Goal: Task Accomplishment & Management: Complete application form

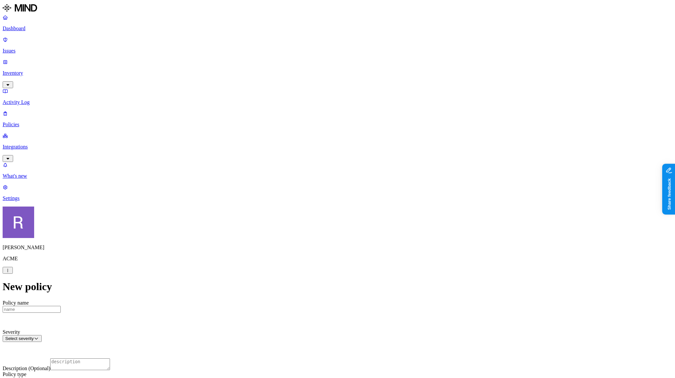
scroll to position [23, 0]
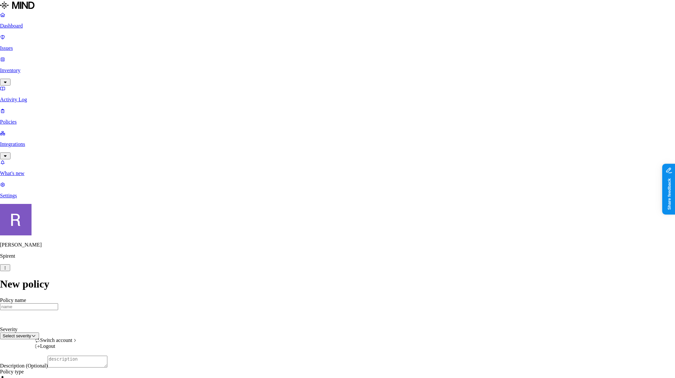
click at [64, 368] on html "Dashboard Issues Inventory Activity Log Policies Integrations What's new 1 Sett…" at bounding box center [337, 343] width 675 height 687
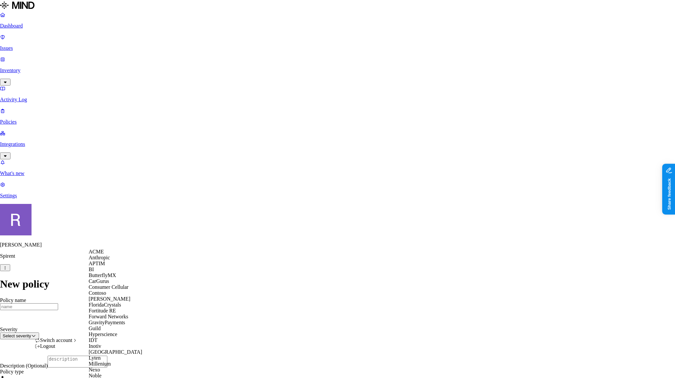
click at [103, 255] on span "ACME" at bounding box center [96, 252] width 15 height 6
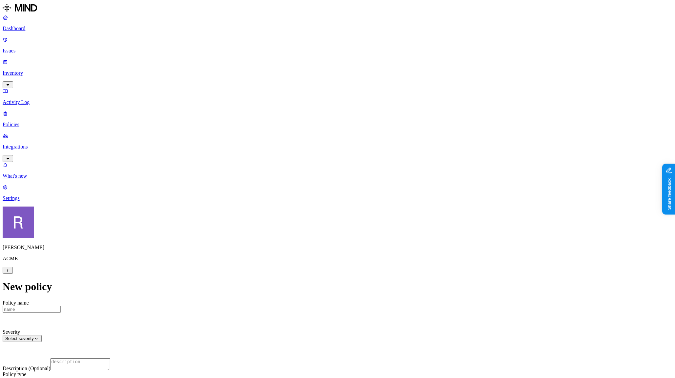
click at [24, 31] on p "Dashboard" at bounding box center [338, 29] width 670 height 6
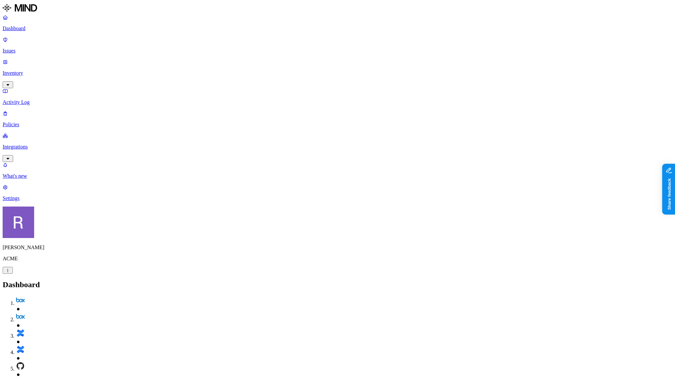
click at [23, 144] on p "Integrations" at bounding box center [338, 147] width 670 height 6
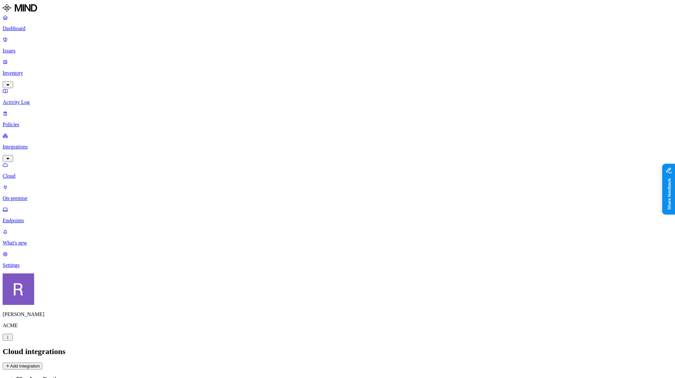
click at [42, 363] on button "Add Integration" at bounding box center [23, 366] width 40 height 7
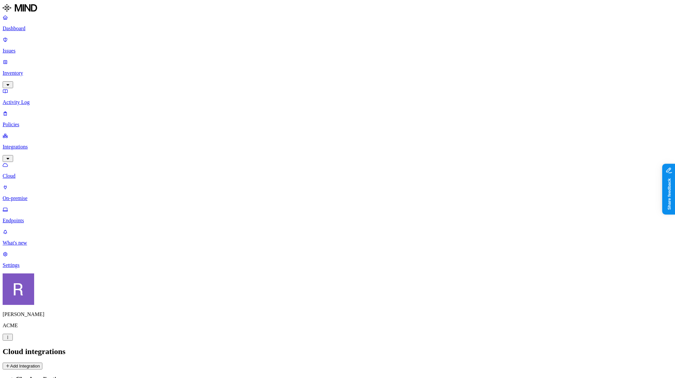
click at [20, 32] on p "Dashboard" at bounding box center [338, 29] width 670 height 6
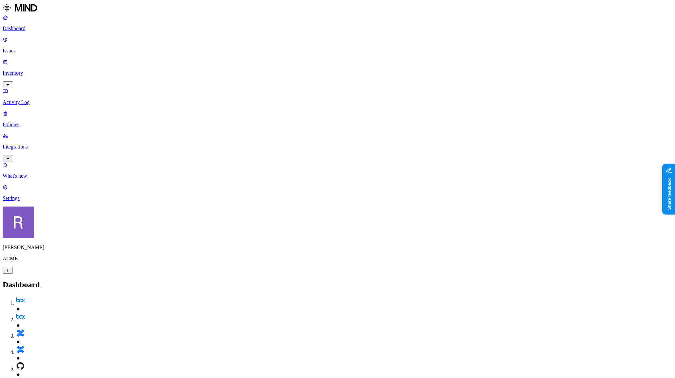
click at [22, 122] on p "Policies" at bounding box center [338, 125] width 670 height 6
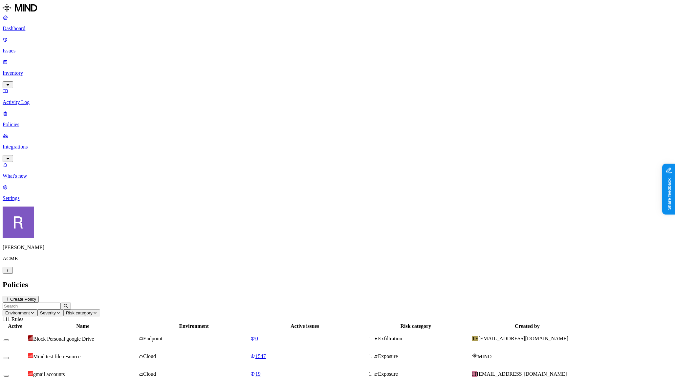
click at [39, 296] on button "Create Policy" at bounding box center [21, 299] width 36 height 7
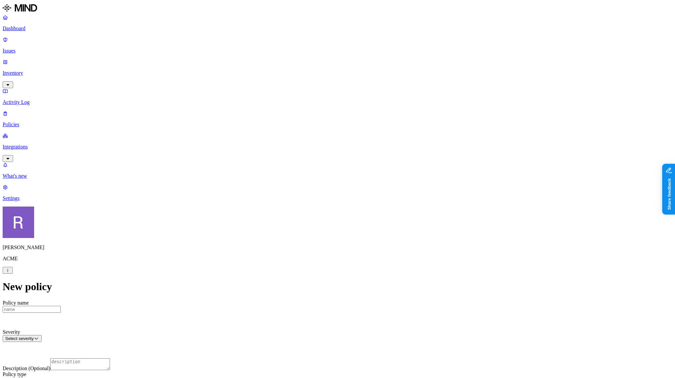
click at [302, 193] on label "Classification" at bounding box center [305, 190] width 29 height 6
click at [301, 234] on div "PCI" at bounding box center [322, 231] width 63 height 18
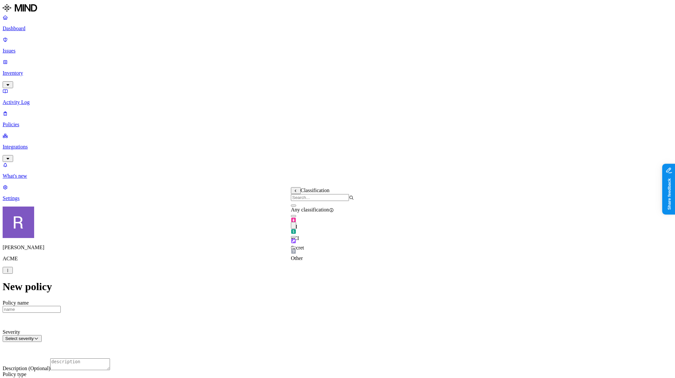
click at [307, 251] on label "Web Category" at bounding box center [311, 248] width 19 height 11
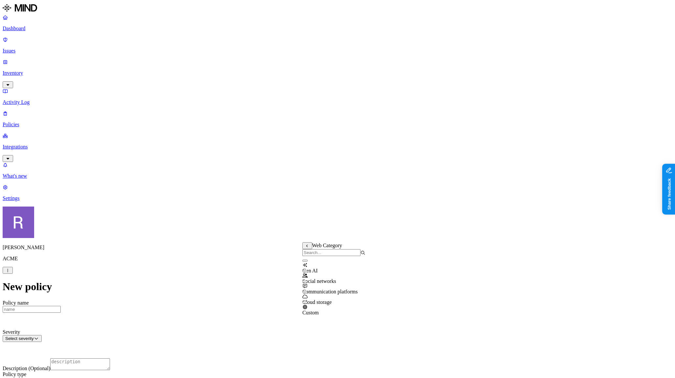
click at [308, 272] on button "button" at bounding box center [304, 271] width 5 height 2
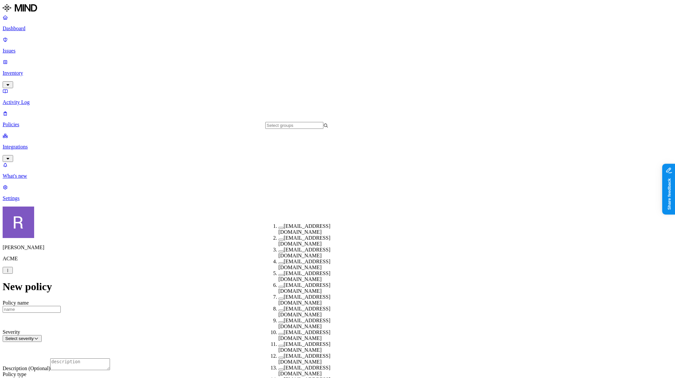
scroll to position [154, 0]
click at [278, 330] on div "test@acme.tannin.io" at bounding box center [309, 336] width 63 height 12
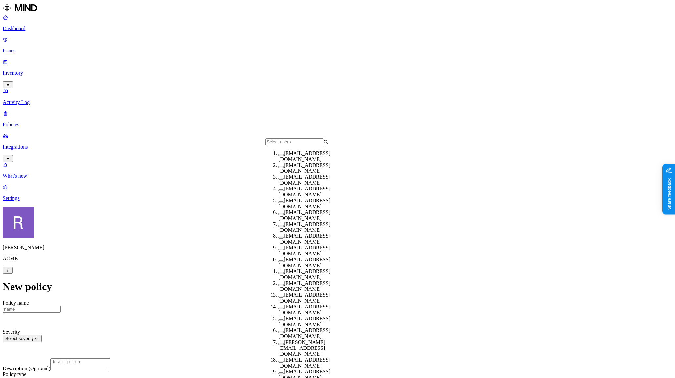
scroll to position [58, 0]
click at [278, 233] on div "alexw@k14d.onmicrosoft.com" at bounding box center [309, 239] width 63 height 12
drag, startPoint x: 374, startPoint y: 307, endPoint x: 386, endPoint y: 295, distance: 16.7
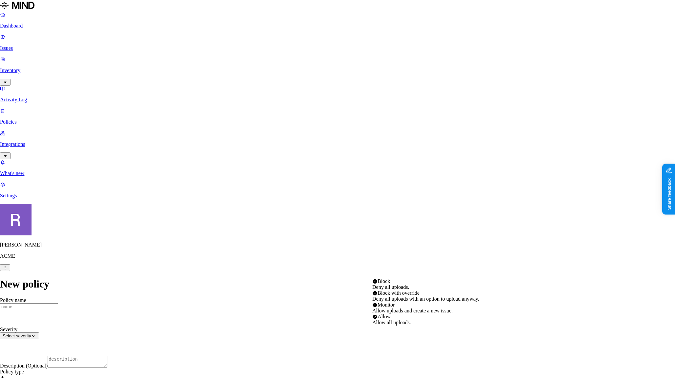
select select "1"
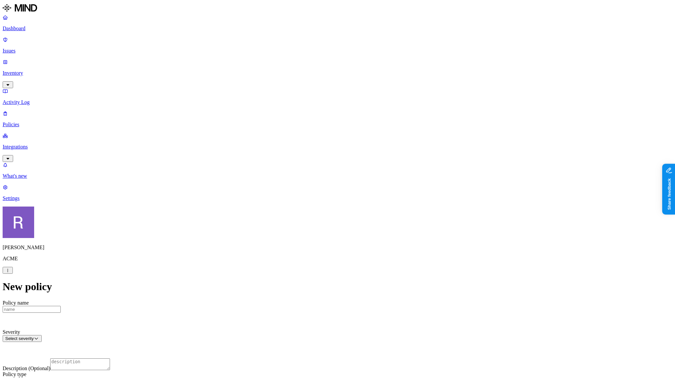
scroll to position [235, 0]
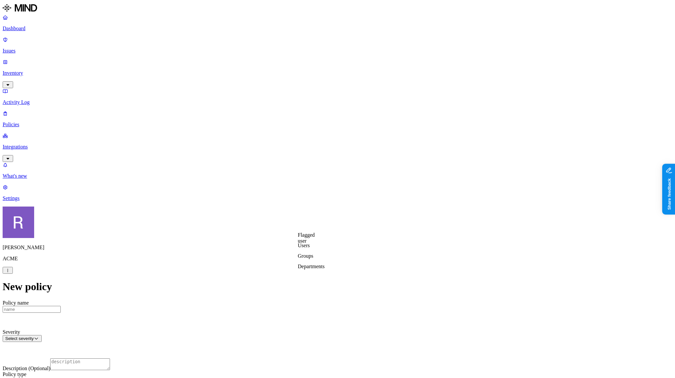
click at [309, 248] on label "Users" at bounding box center [304, 246] width 12 height 6
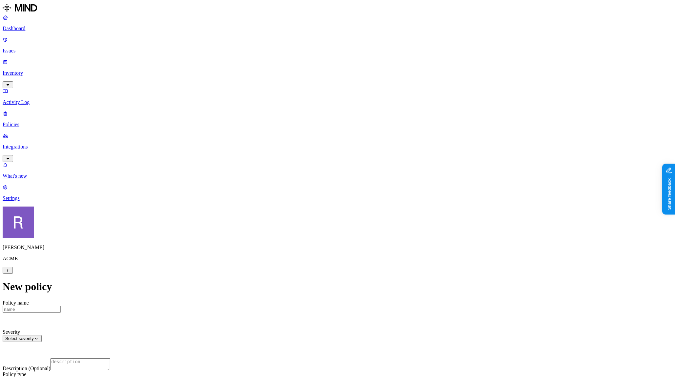
click at [310, 185] on label "Web Category" at bounding box center [311, 182] width 19 height 11
drag, startPoint x: 336, startPoint y: 165, endPoint x: 328, endPoint y: 167, distance: 8.4
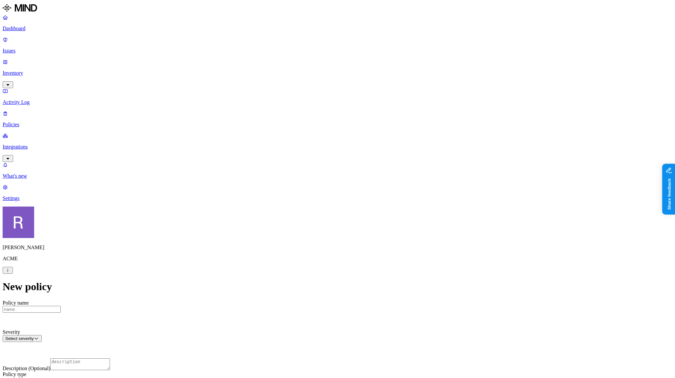
click at [313, 193] on label "Web Domain" at bounding box center [310, 193] width 17 height 11
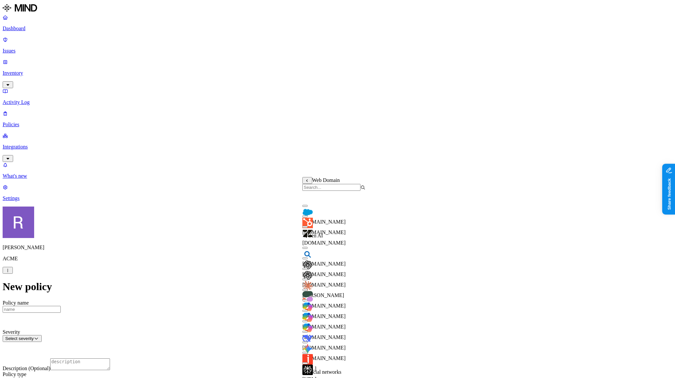
scroll to position [68, 0]
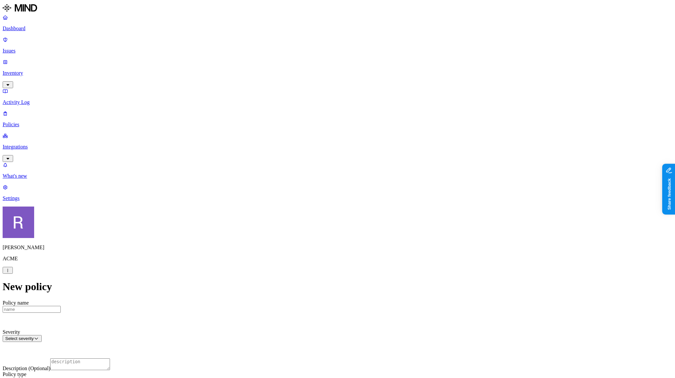
scroll to position [141, 0]
click at [304, 207] on label "Public access" at bounding box center [297, 204] width 13 height 11
click at [323, 196] on label "Anyone with link" at bounding box center [307, 190] width 32 height 11
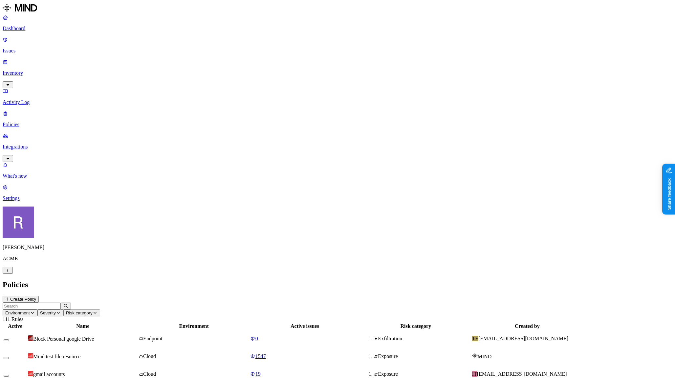
click at [33, 70] on p "Inventory" at bounding box center [338, 73] width 670 height 6
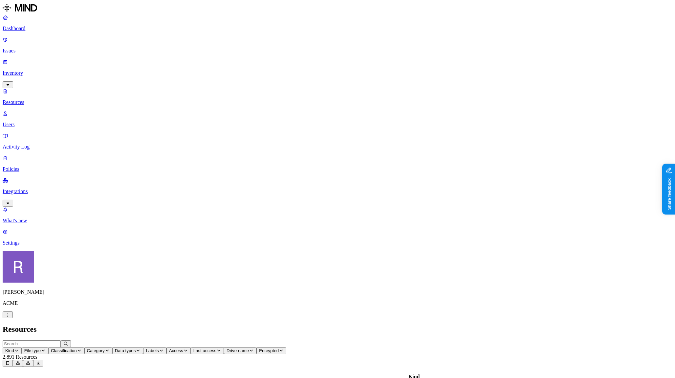
click at [136, 349] on span "Data types" at bounding box center [125, 351] width 21 height 5
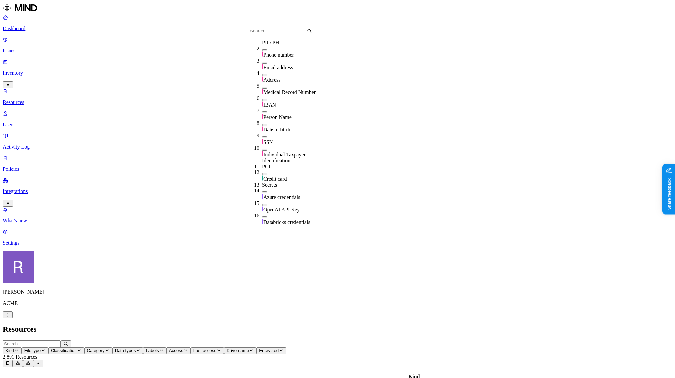
click at [166, 348] on button "Labels" at bounding box center [154, 351] width 23 height 7
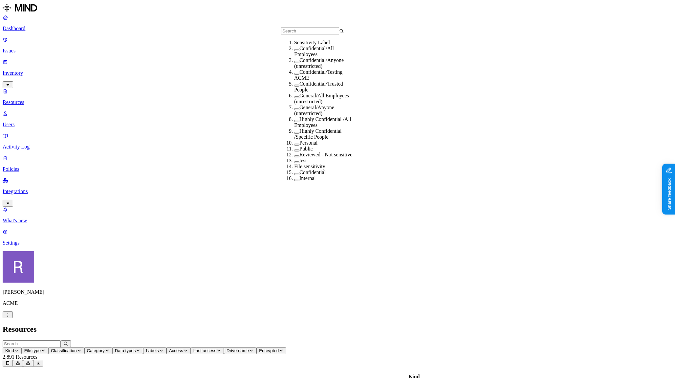
click at [218, 341] on div "Kind File type Classification Category Data types Labels Access Last access Dri…" at bounding box center [338, 348] width 670 height 14
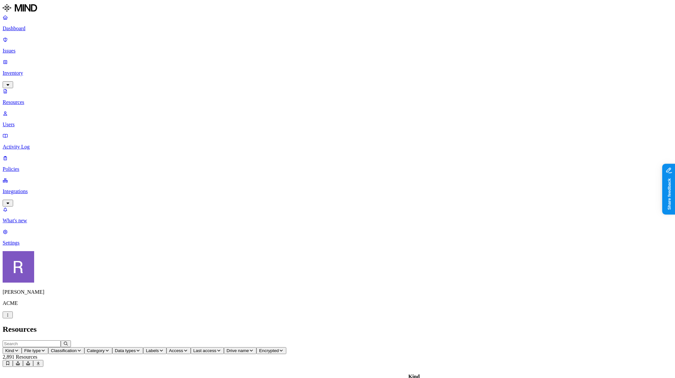
click at [136, 349] on span "Data types" at bounding box center [125, 351] width 21 height 5
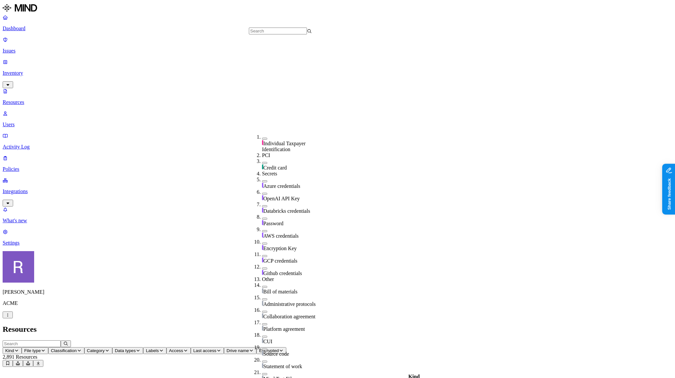
scroll to position [151, 0]
click at [262, 227] on div "AWS credentials" at bounding box center [293, 233] width 63 height 12
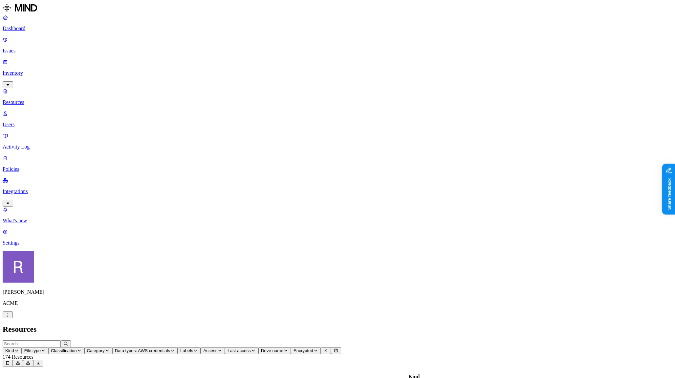
click at [217, 349] on span "Access" at bounding box center [210, 351] width 14 height 5
click at [350, 134] on icon at bounding box center [352, 136] width 5 height 4
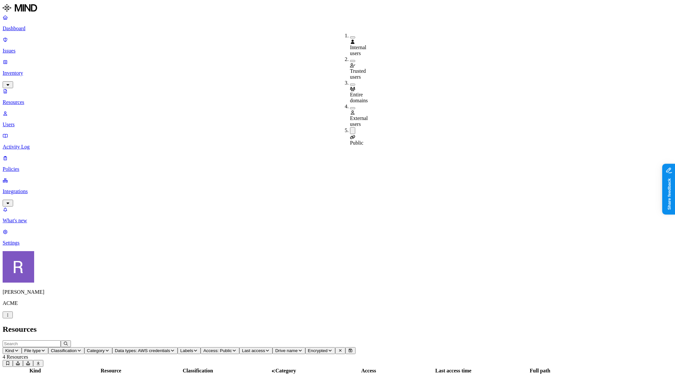
click at [31, 122] on p "Users" at bounding box center [338, 125] width 670 height 6
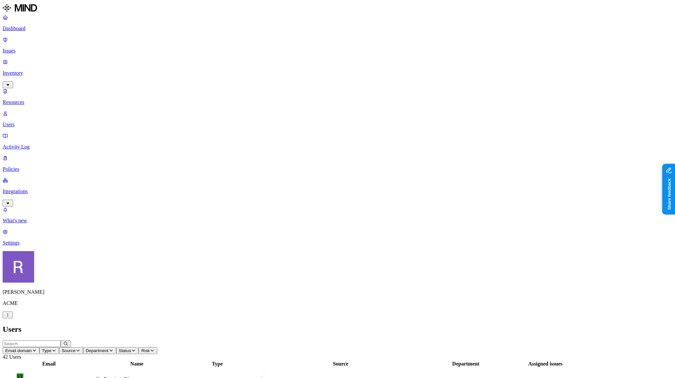
click at [55, 143] on nav "Dashboard Issues Inventory Resources Users Activity Log Policies Integrations W…" at bounding box center [338, 130] width 670 height 232
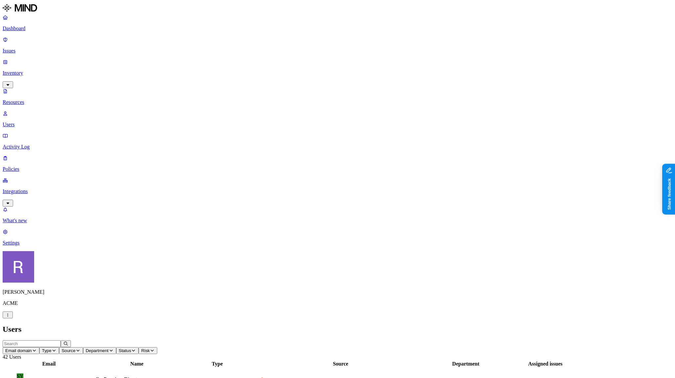
click at [32, 144] on p "Activity Log" at bounding box center [338, 147] width 670 height 6
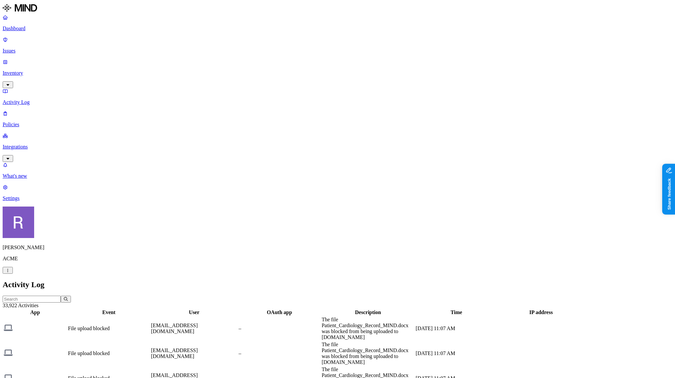
click at [34, 29] on p "Dashboard" at bounding box center [338, 29] width 670 height 6
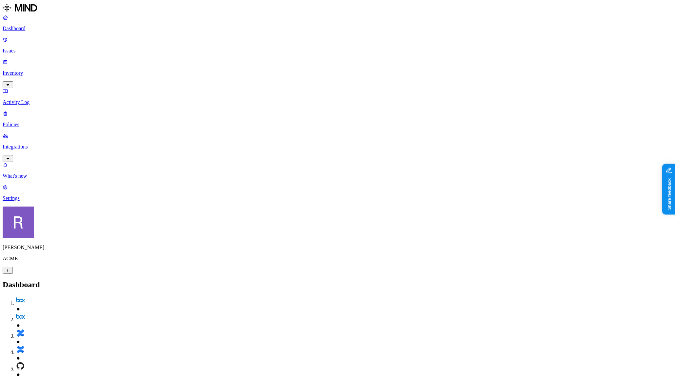
click at [31, 122] on p "Policies" at bounding box center [338, 125] width 670 height 6
click at [31, 48] on p "Issues" at bounding box center [338, 51] width 670 height 6
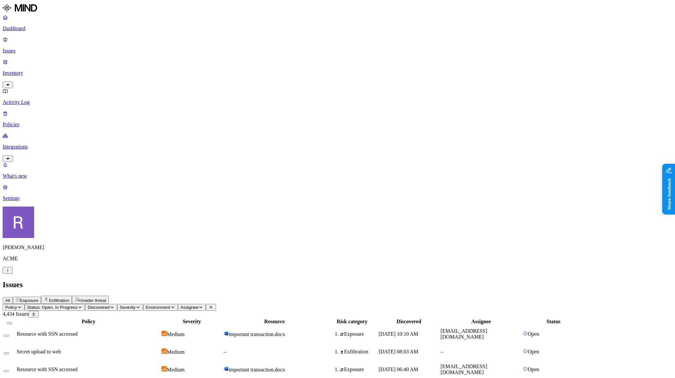
click at [38, 298] on span "Exposure" at bounding box center [29, 300] width 18 height 5
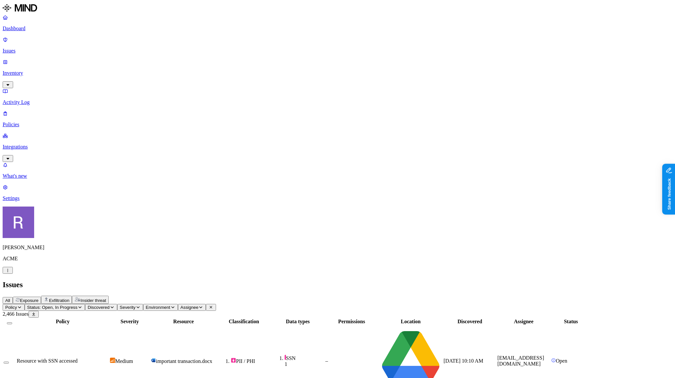
click at [48, 29] on p "Dashboard" at bounding box center [338, 29] width 670 height 6
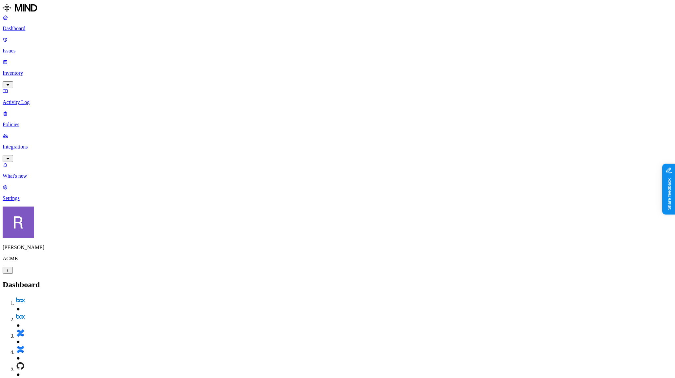
click at [27, 152] on nav "Dashboard Issues Inventory Activity Log Policies Integrations What's new 1 Sett…" at bounding box center [338, 107] width 670 height 187
click at [32, 144] on p "Integrations" at bounding box center [338, 147] width 670 height 6
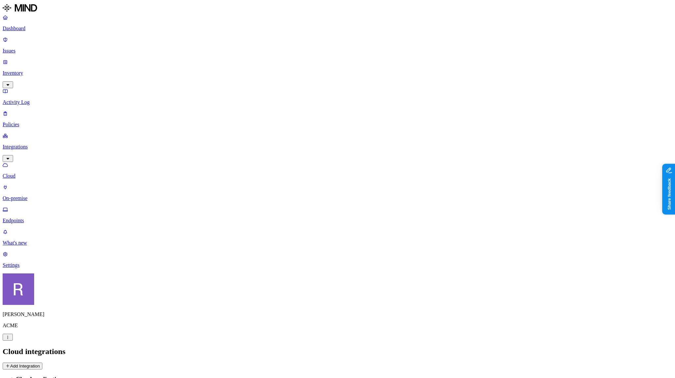
click at [42, 363] on button "Add Integration" at bounding box center [23, 366] width 40 height 7
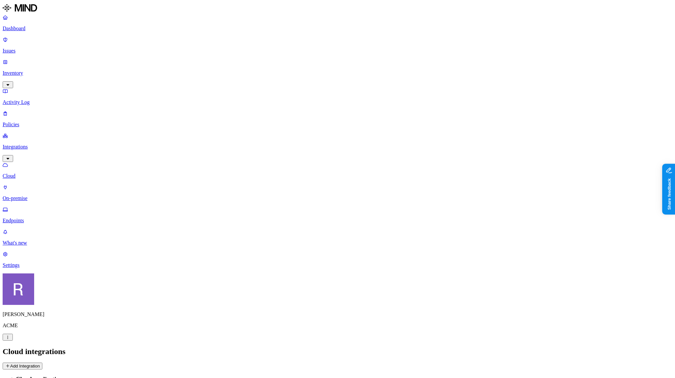
click at [27, 218] on p "Endpoints" at bounding box center [338, 221] width 670 height 6
click at [40, 30] on p "Dashboard" at bounding box center [338, 29] width 670 height 6
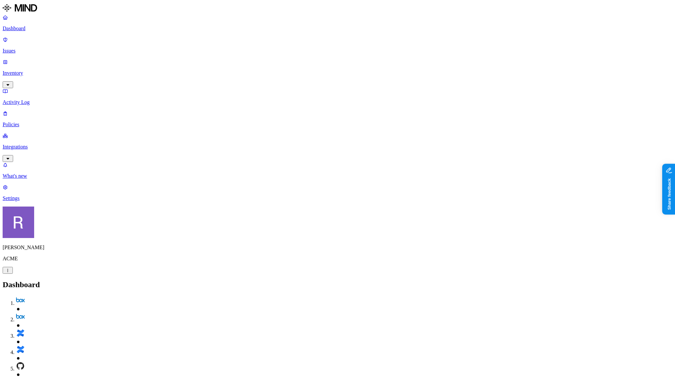
click at [26, 133] on link "Integrations" at bounding box center [338, 147] width 670 height 28
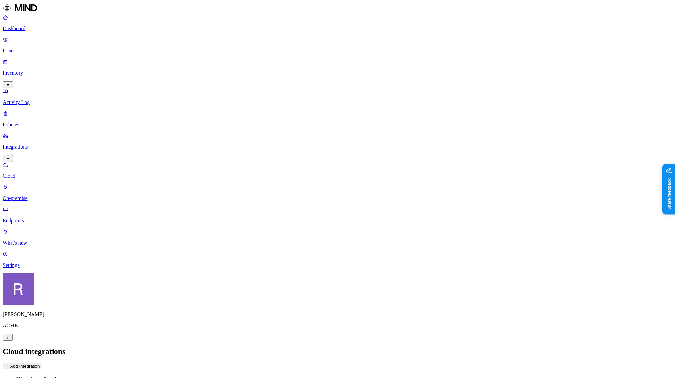
click at [42, 363] on button "Add Integration" at bounding box center [23, 366] width 40 height 7
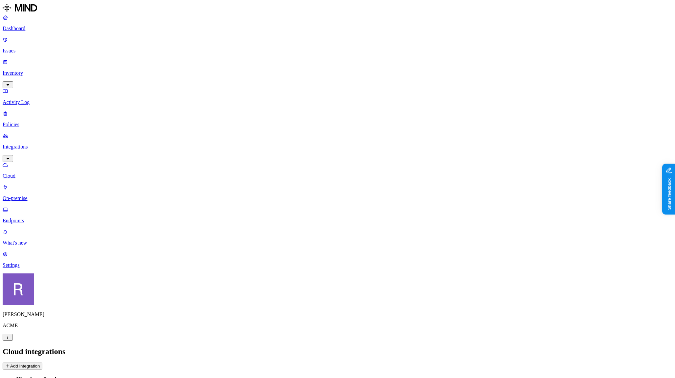
click at [35, 30] on p "Dashboard" at bounding box center [338, 29] width 670 height 6
